Goal: Complete application form

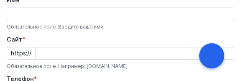
scroll to position [28, 0]
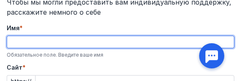
click at [17, 44] on input "Имя *" at bounding box center [120, 42] width 227 height 12
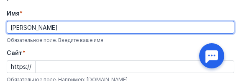
scroll to position [56, 0]
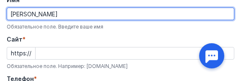
type input "[PERSON_NAME]"
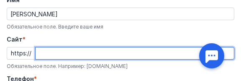
click at [38, 53] on input "Cайт *" at bounding box center [135, 53] width 198 height 12
type input "ь"
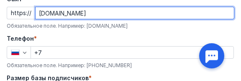
scroll to position [84, 0]
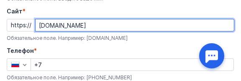
type input "[DOMAIN_NAME]"
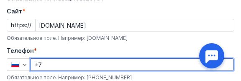
click at [47, 63] on input "+7" at bounding box center [132, 65] width 202 height 12
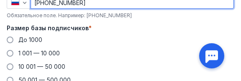
scroll to position [141, 0]
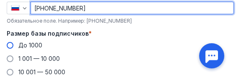
type input "[PHONE_NUMBER]"
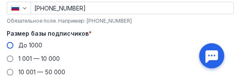
click at [9, 44] on span at bounding box center [10, 45] width 7 height 7
click at [0, 0] on input "До 1000" at bounding box center [0, 0] width 0 height 0
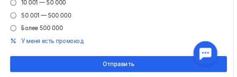
scroll to position [218, 0]
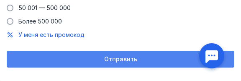
click at [130, 60] on span "Отправить" at bounding box center [120, 59] width 33 height 7
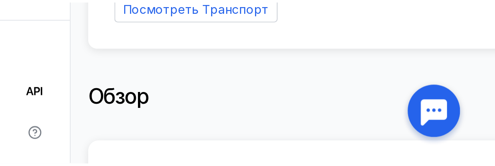
scroll to position [0, 0]
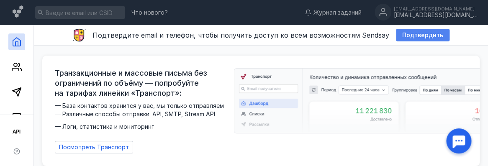
click at [241, 33] on span "Подтвердить" at bounding box center [422, 35] width 41 height 7
